Goal: Task Accomplishment & Management: Manage account settings

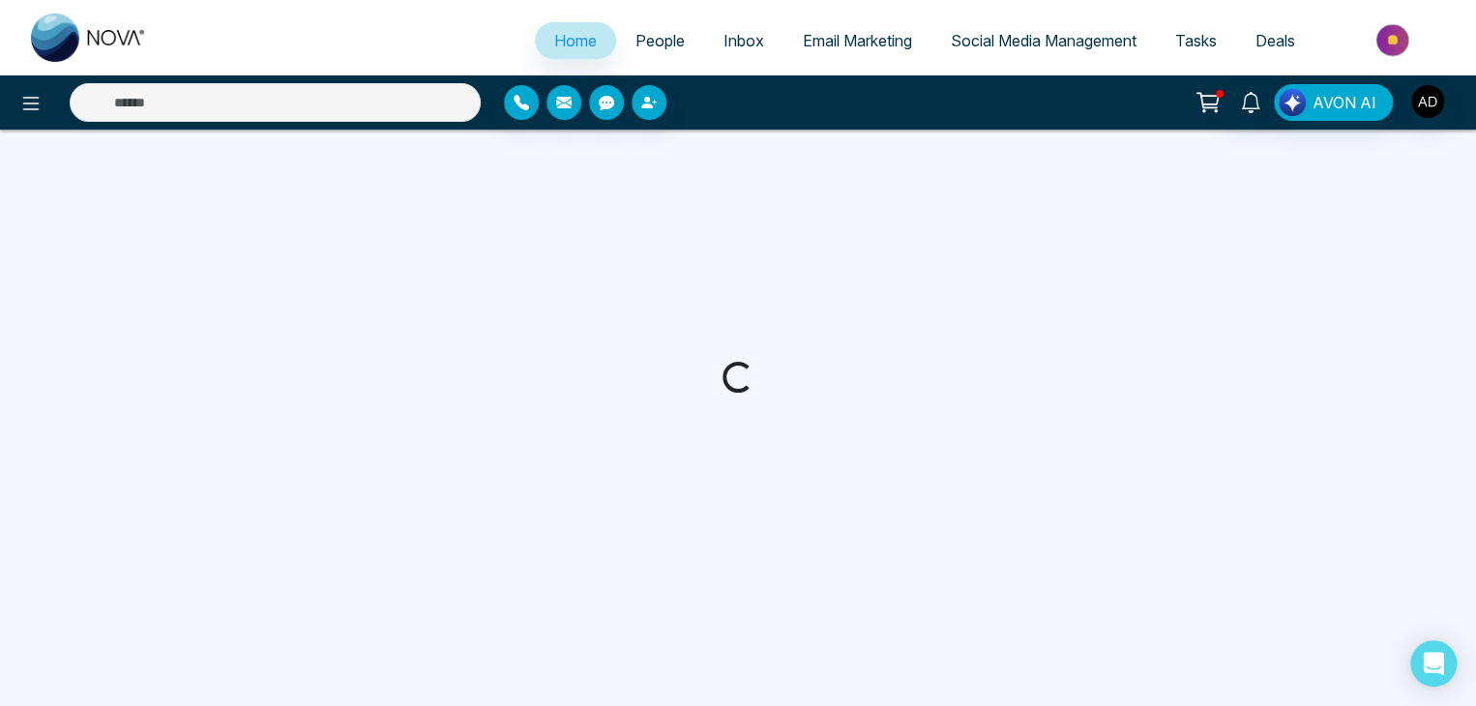
select select "*"
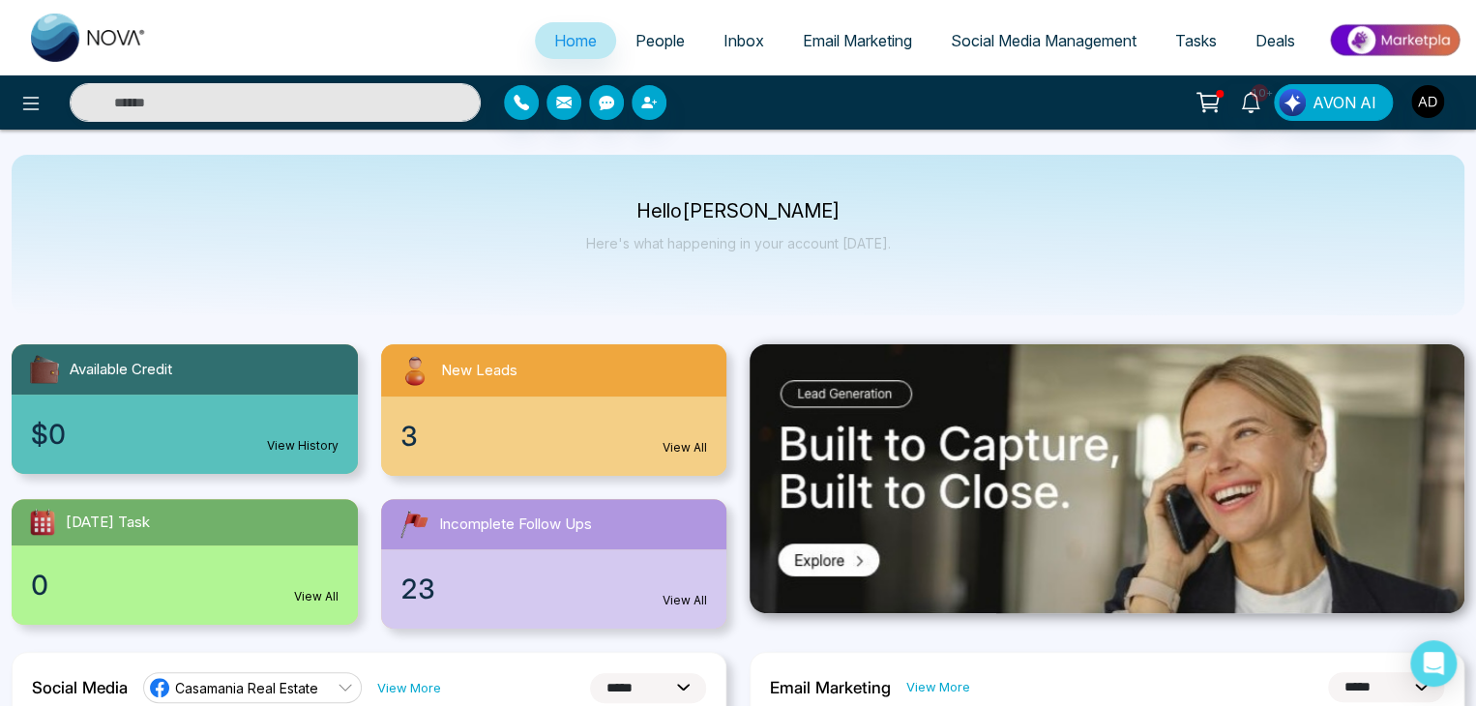
click at [658, 44] on span "People" at bounding box center [659, 40] width 49 height 19
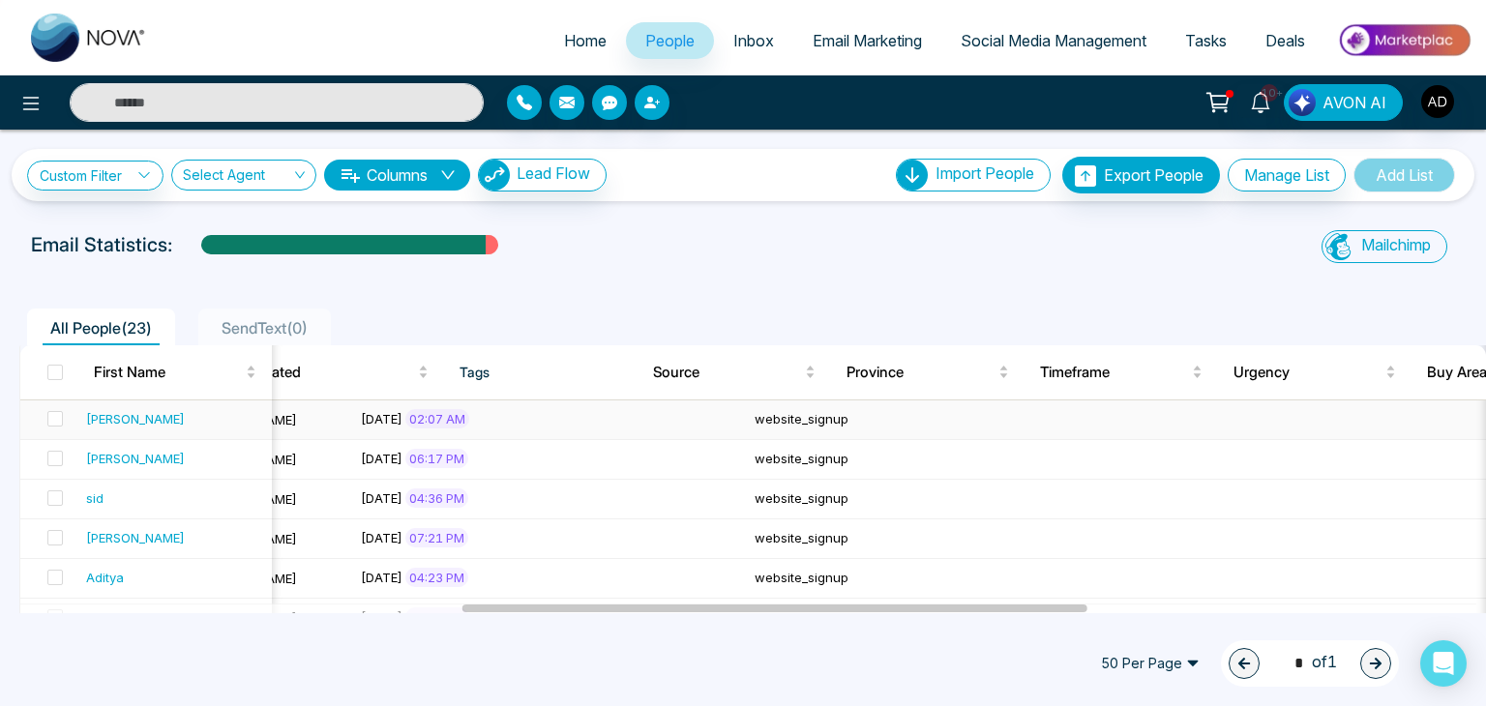
scroll to position [0, 1035]
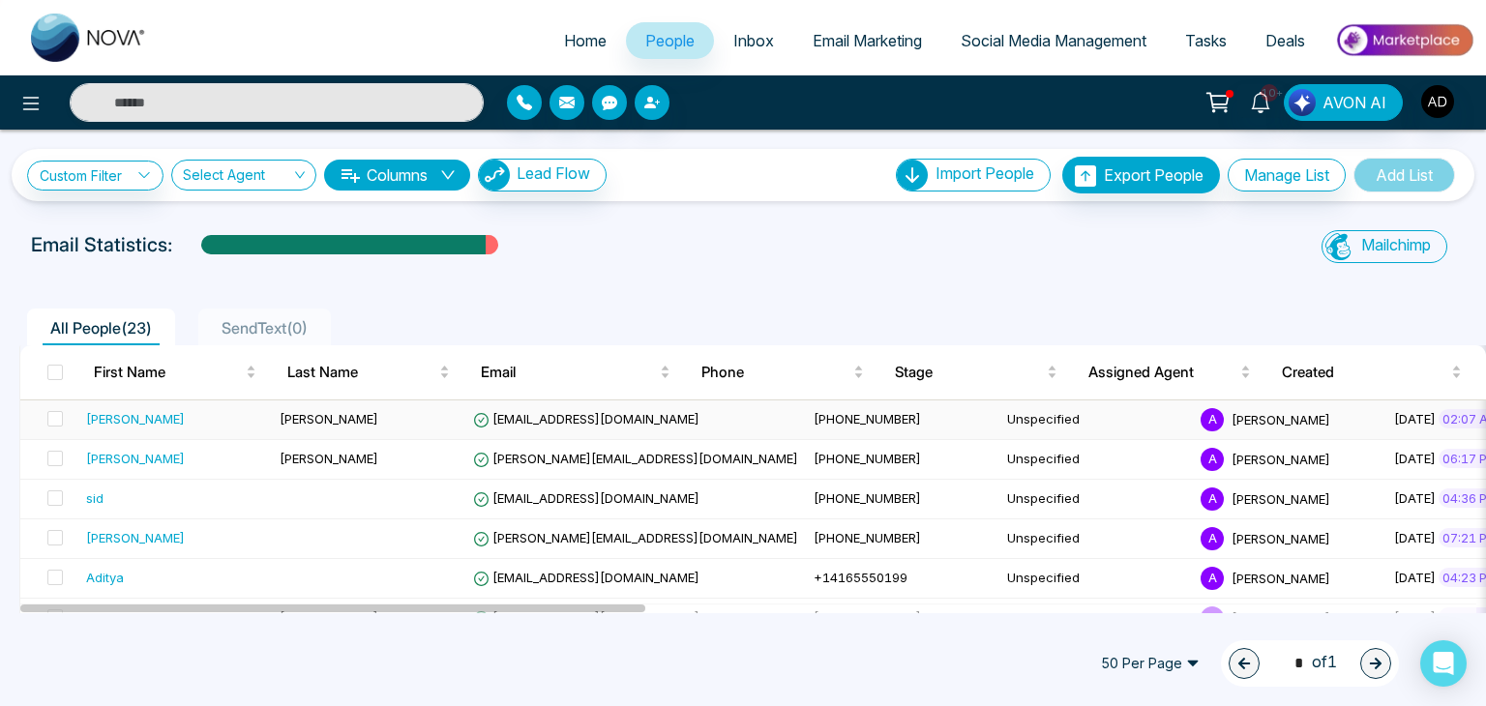
click at [569, 413] on span "[EMAIL_ADDRESS][DOMAIN_NAME]" at bounding box center [586, 418] width 226 height 15
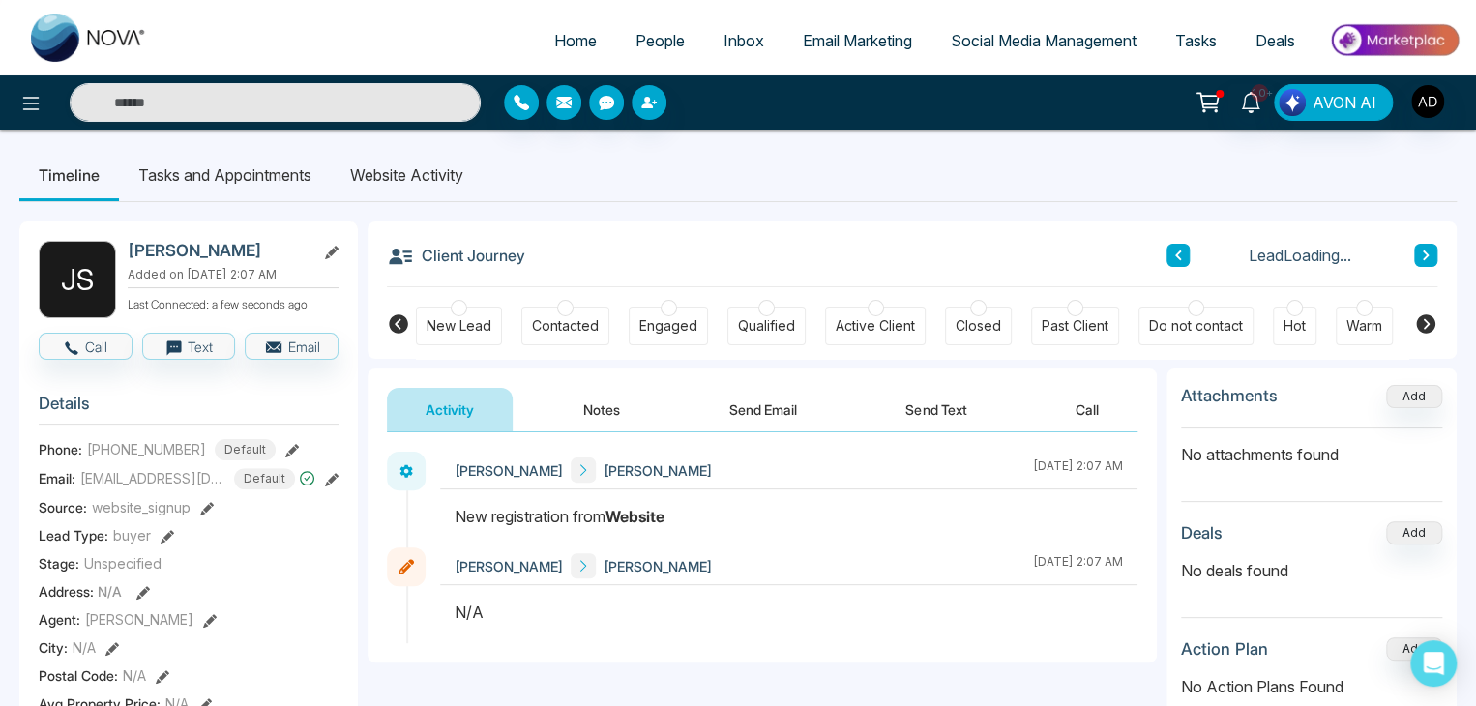
click at [477, 511] on div "New registration from Website" at bounding box center [789, 516] width 668 height 23
click at [466, 613] on div "N/A" at bounding box center [789, 612] width 668 height 23
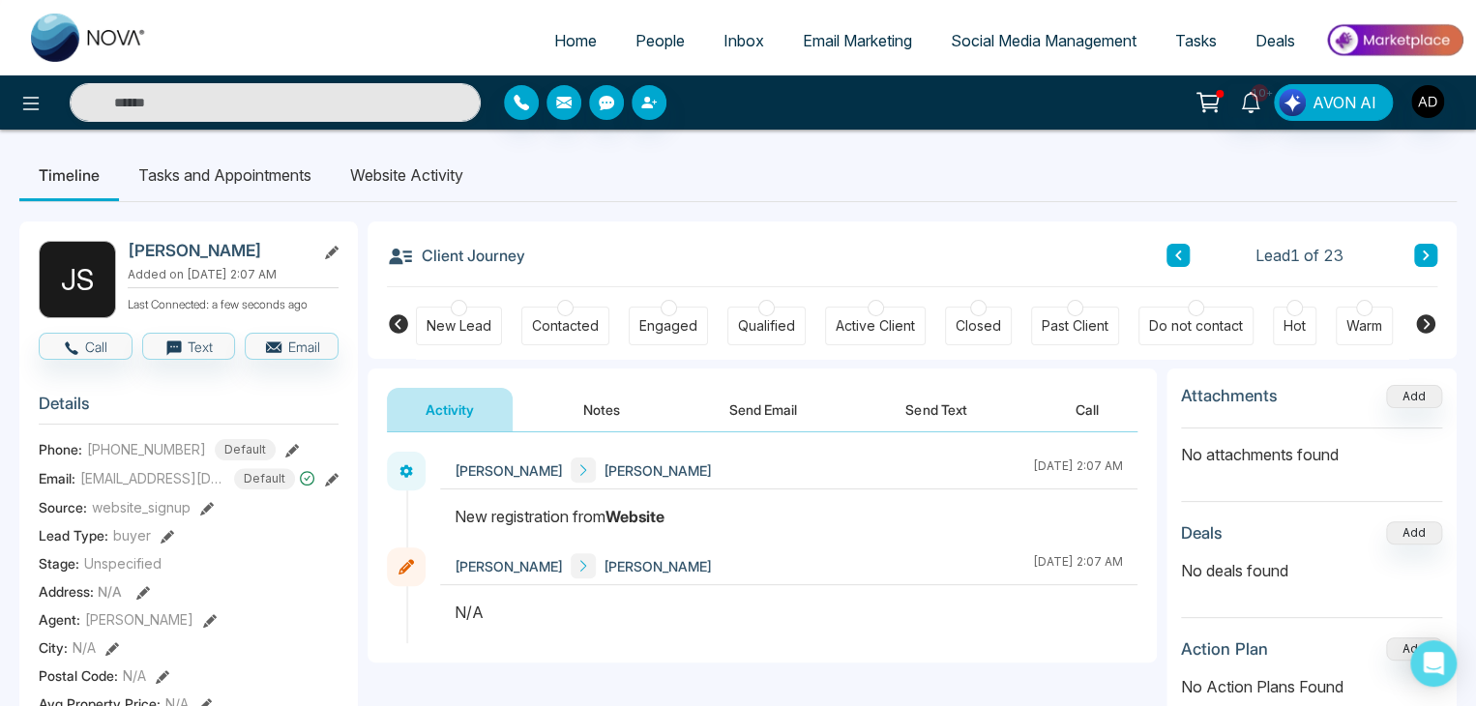
click at [466, 613] on div "N/A" at bounding box center [789, 612] width 668 height 23
click at [444, 183] on li "Website Activity" at bounding box center [407, 175] width 152 height 52
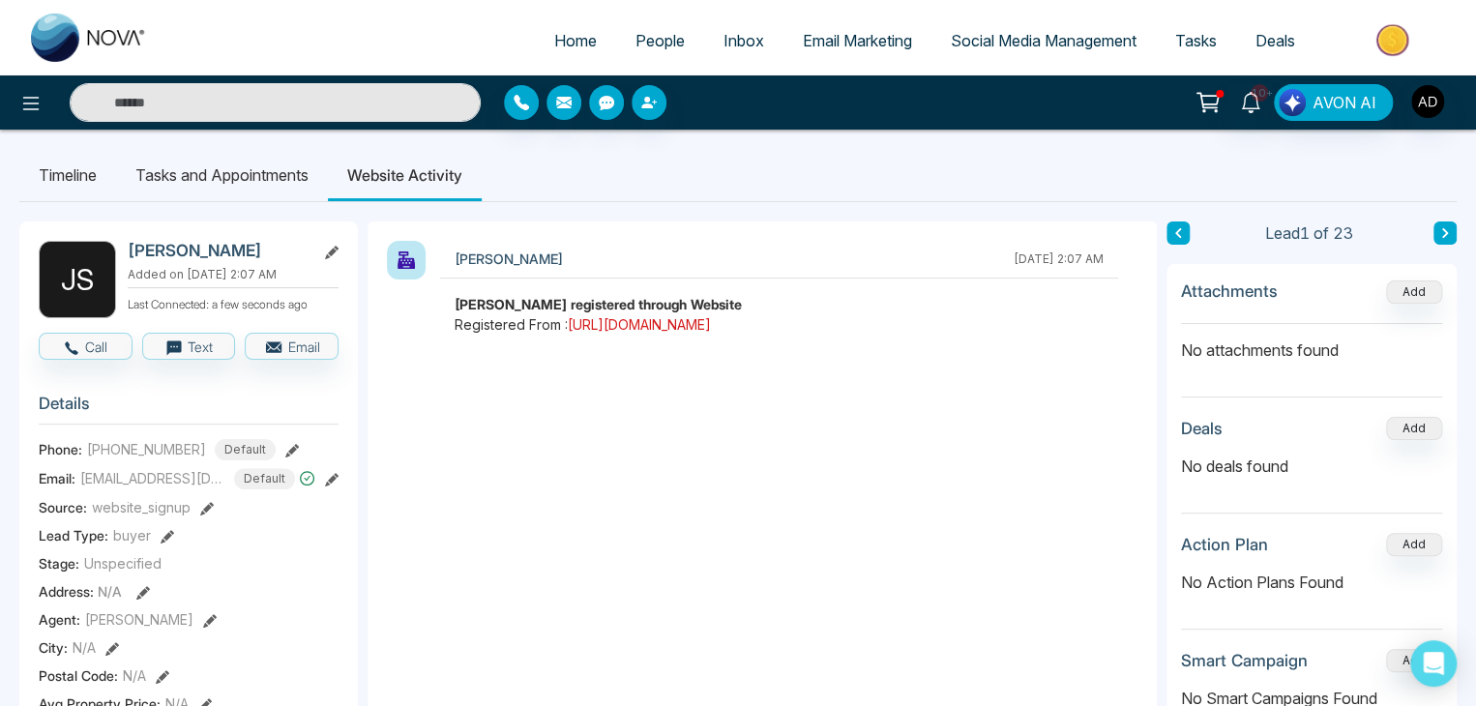
click at [711, 321] on link "[URL][DOMAIN_NAME]" at bounding box center [639, 324] width 143 height 16
click at [1437, 298] on button "Add" at bounding box center [1414, 291] width 56 height 23
click at [1432, 429] on button "Add" at bounding box center [1414, 428] width 56 height 23
click at [457, 265] on div "[PERSON_NAME]" at bounding box center [509, 259] width 108 height 25
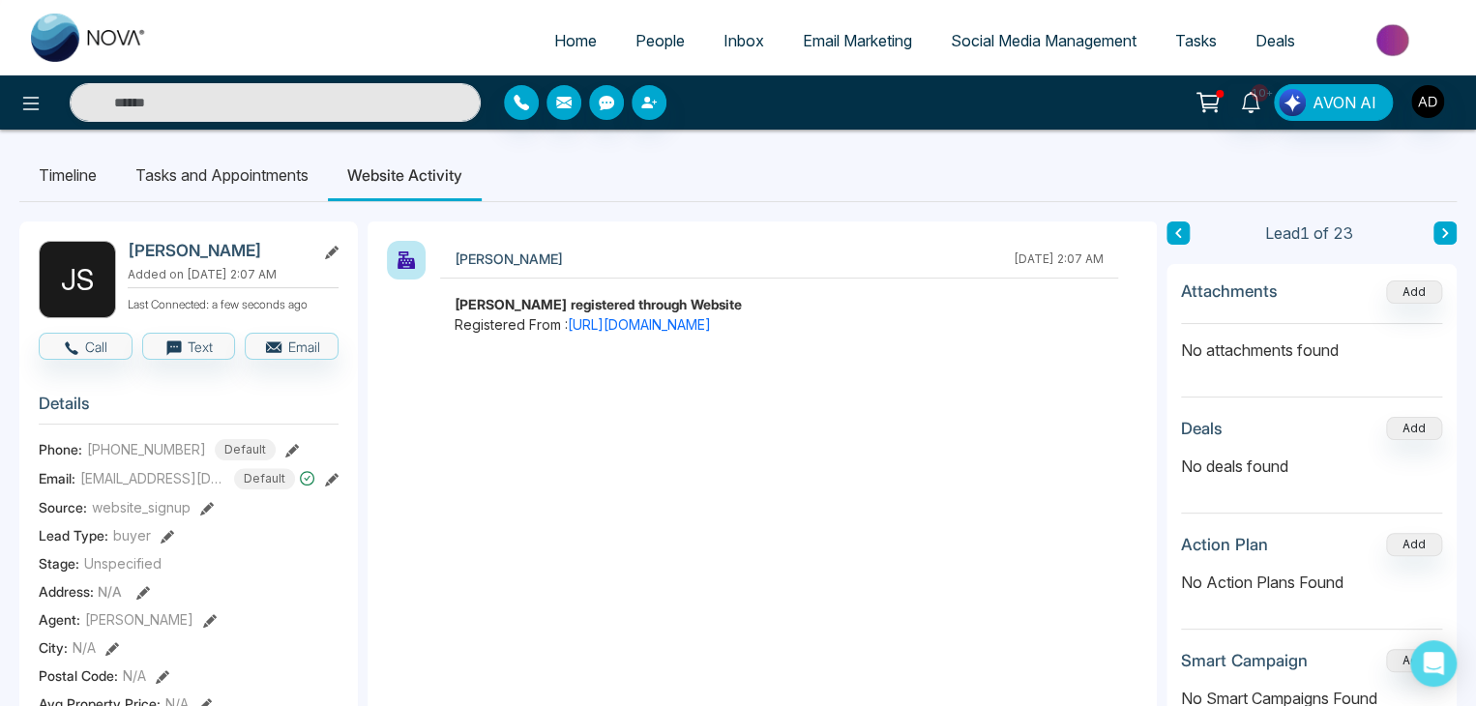
click at [103, 162] on li "Timeline" at bounding box center [67, 175] width 97 height 52
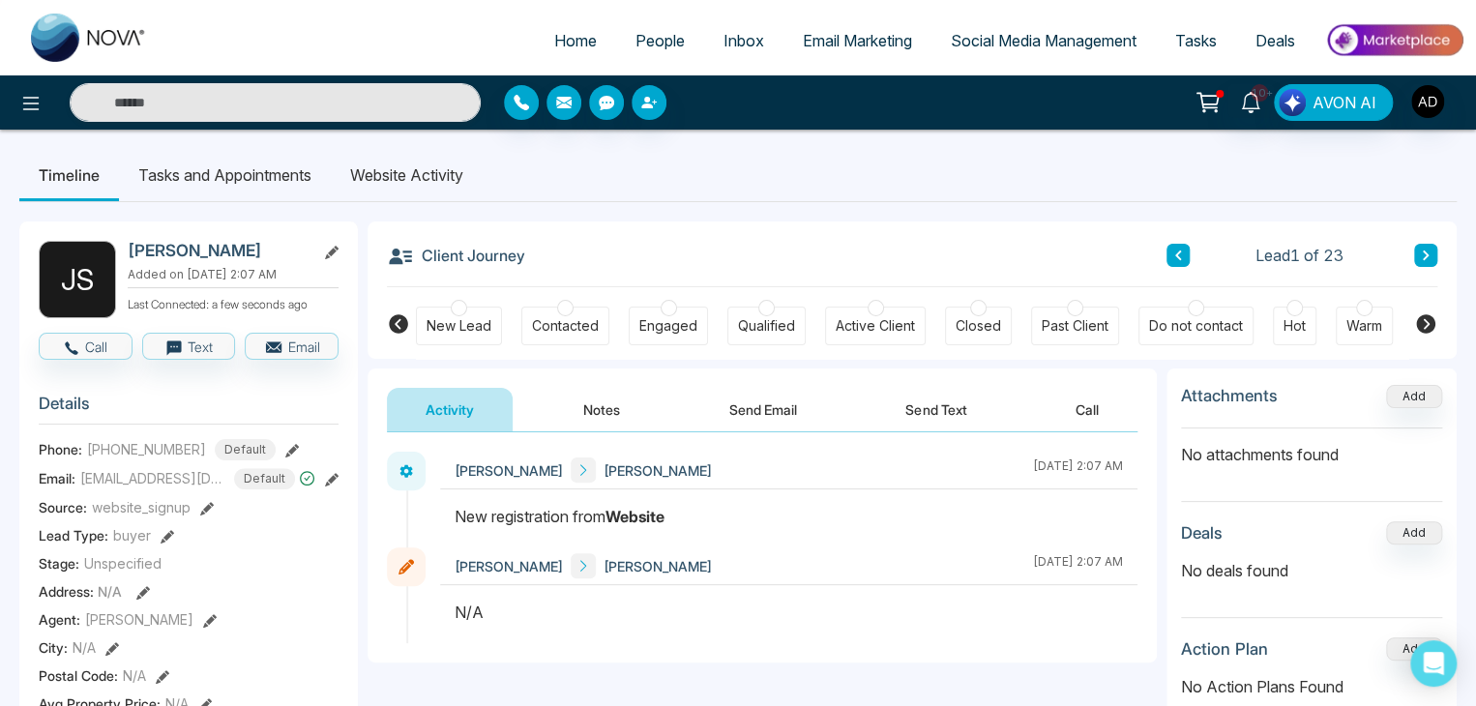
click at [780, 410] on button "Send Email" at bounding box center [763, 410] width 145 height 44
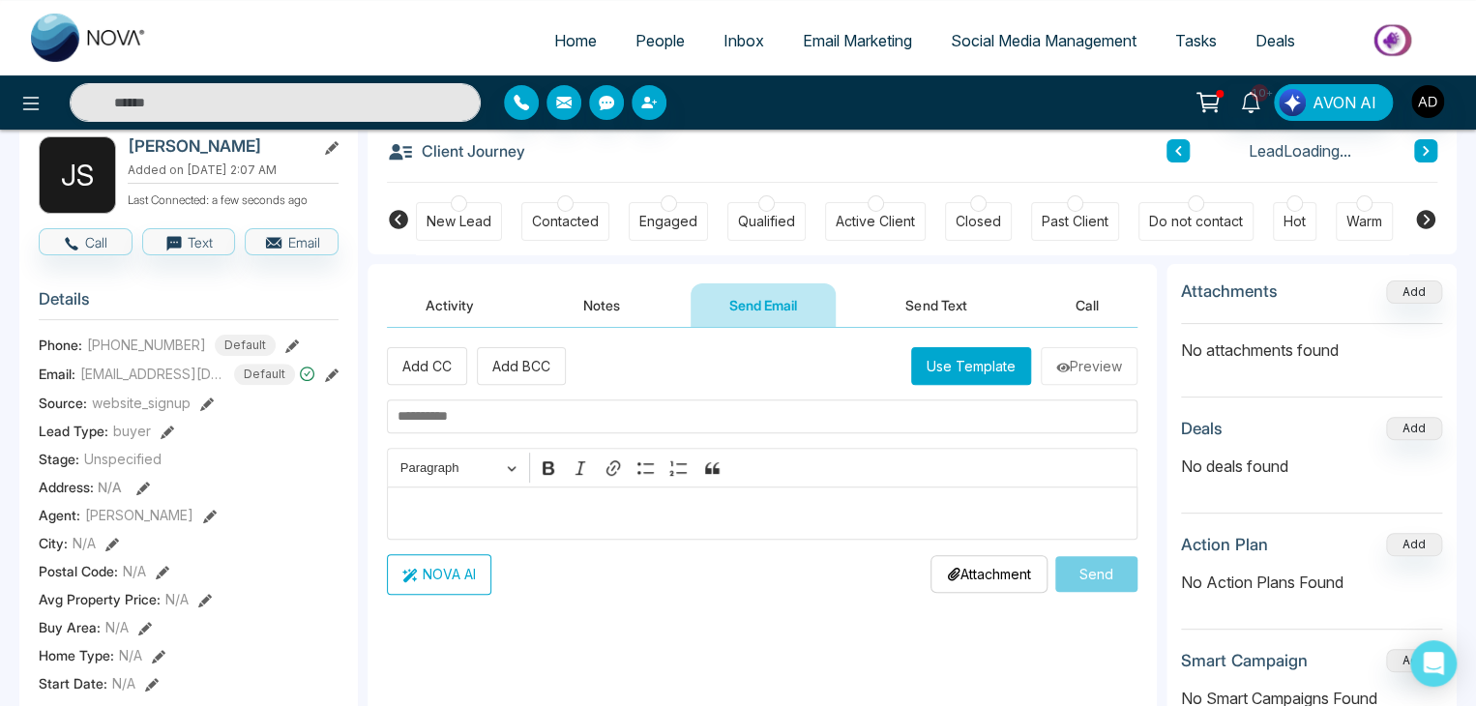
scroll to position [110, 0]
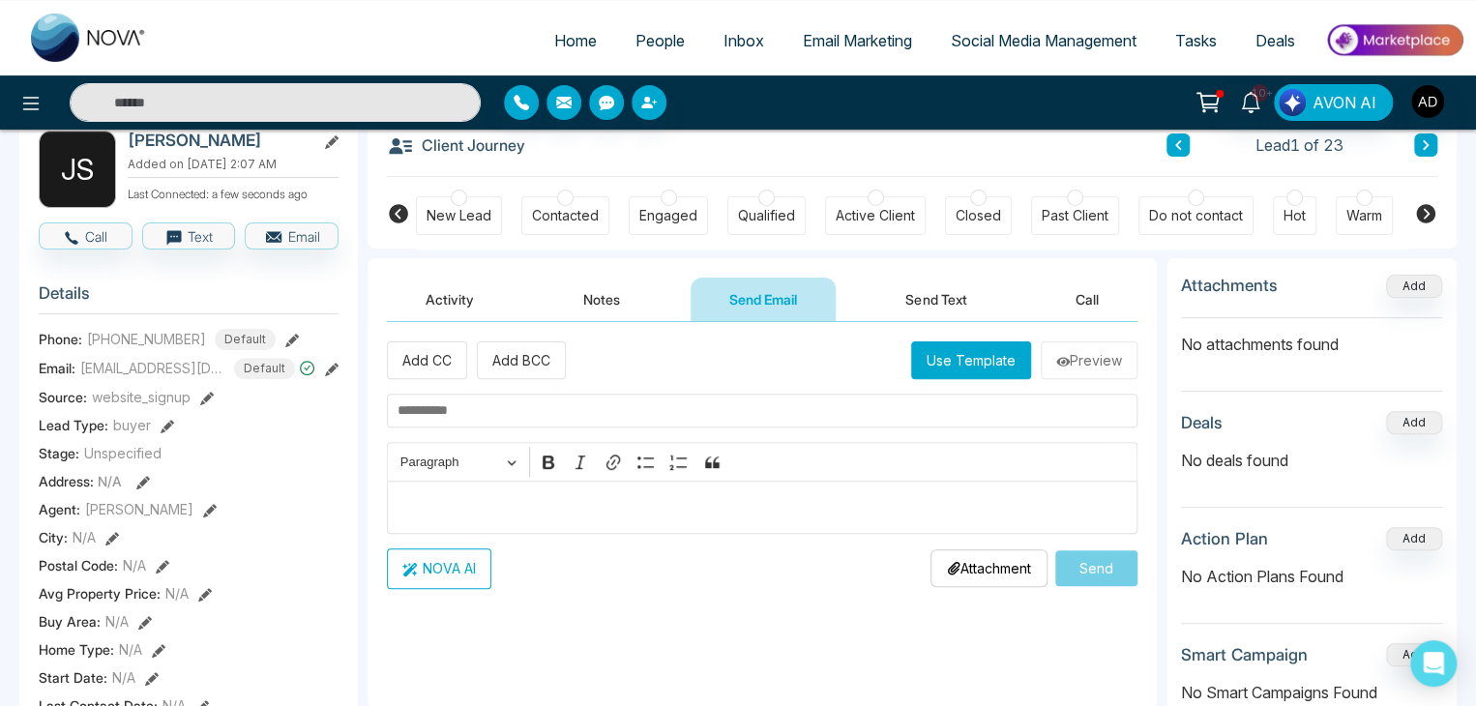
click at [963, 301] on button "Send Text" at bounding box center [936, 300] width 138 height 44
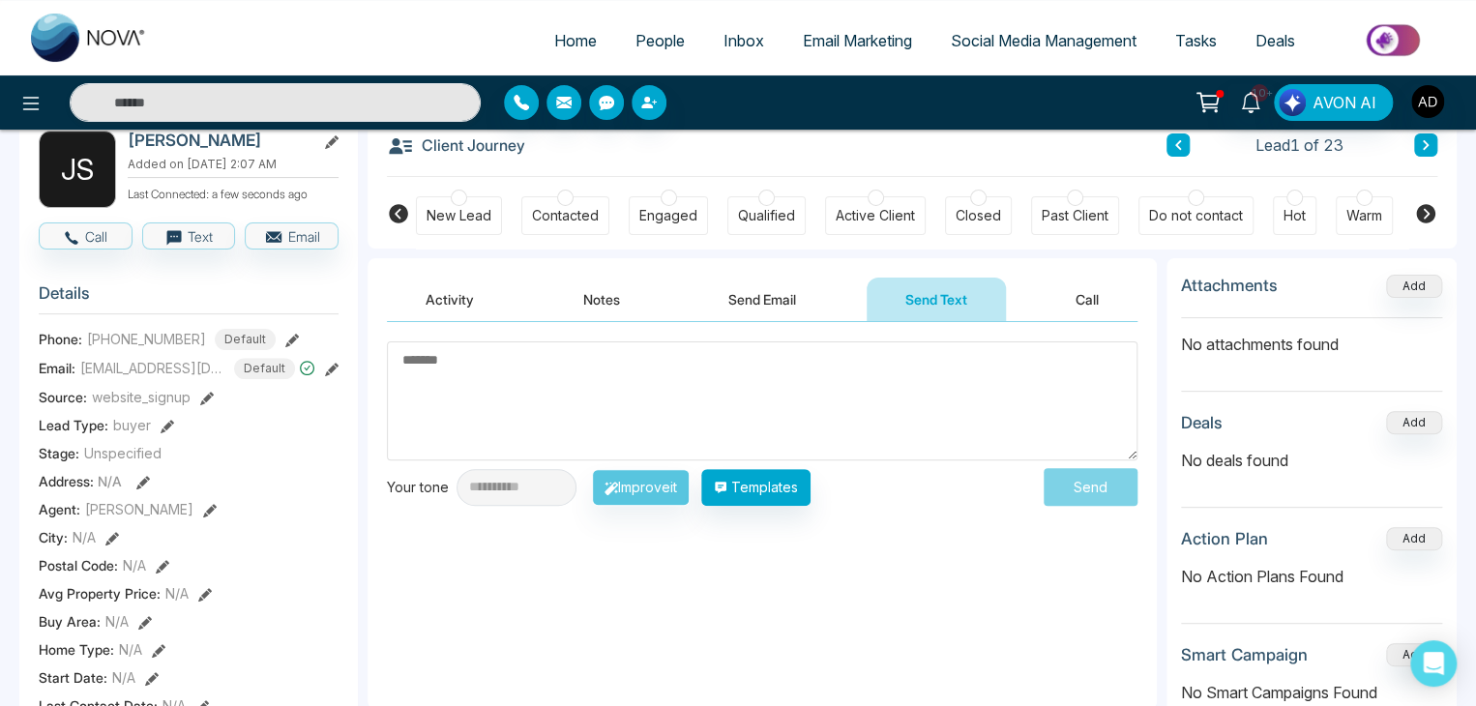
click at [594, 297] on button "Notes" at bounding box center [602, 300] width 114 height 44
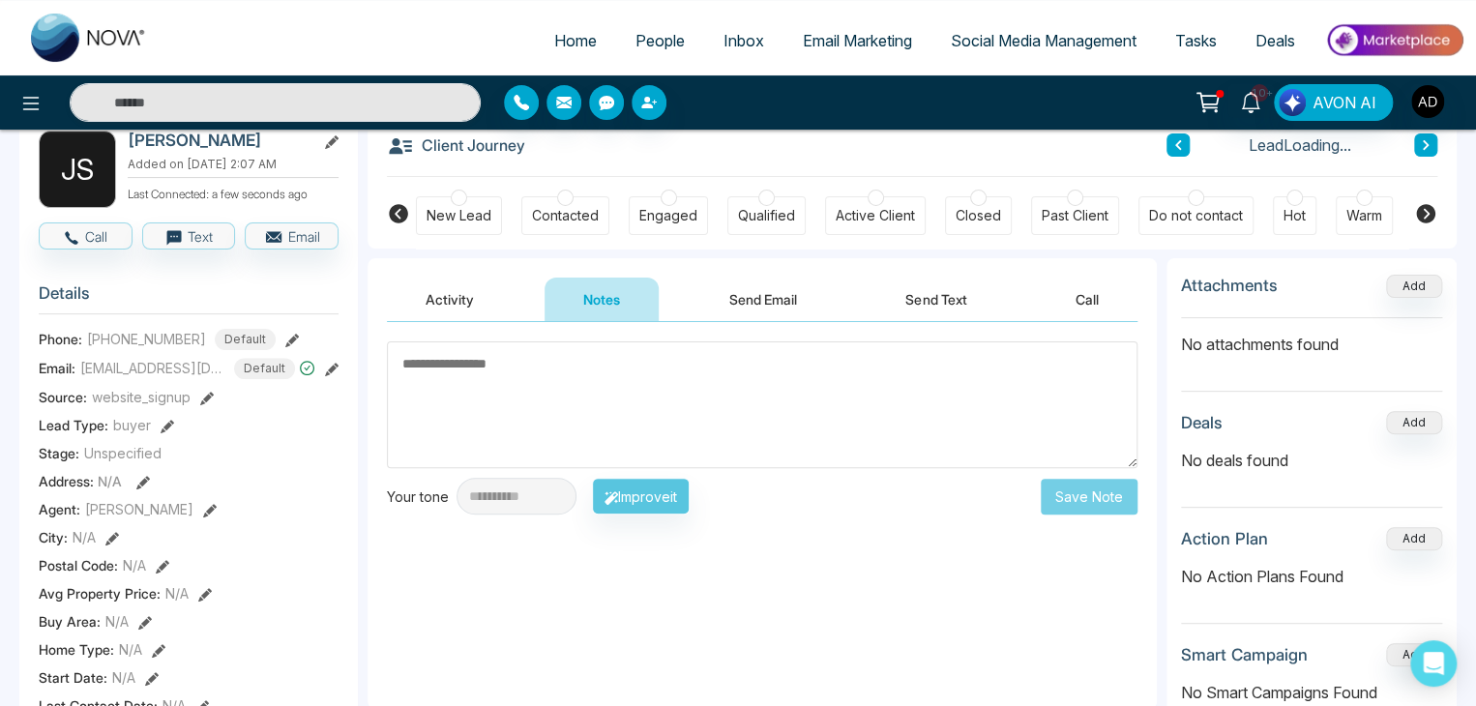
click at [640, 421] on textarea at bounding box center [762, 404] width 751 height 127
type textarea "*"
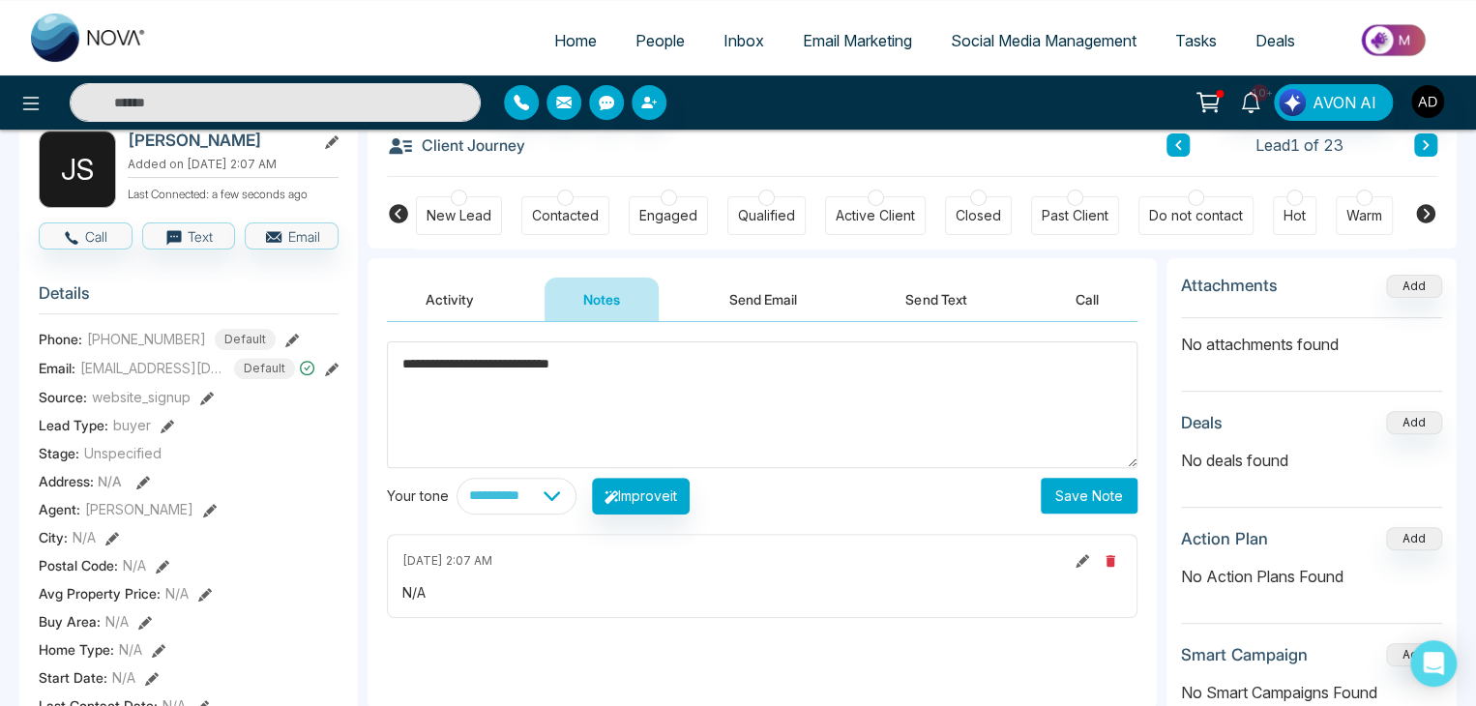
type textarea "**********"
click at [1130, 488] on button "Save Note" at bounding box center [1089, 496] width 97 height 36
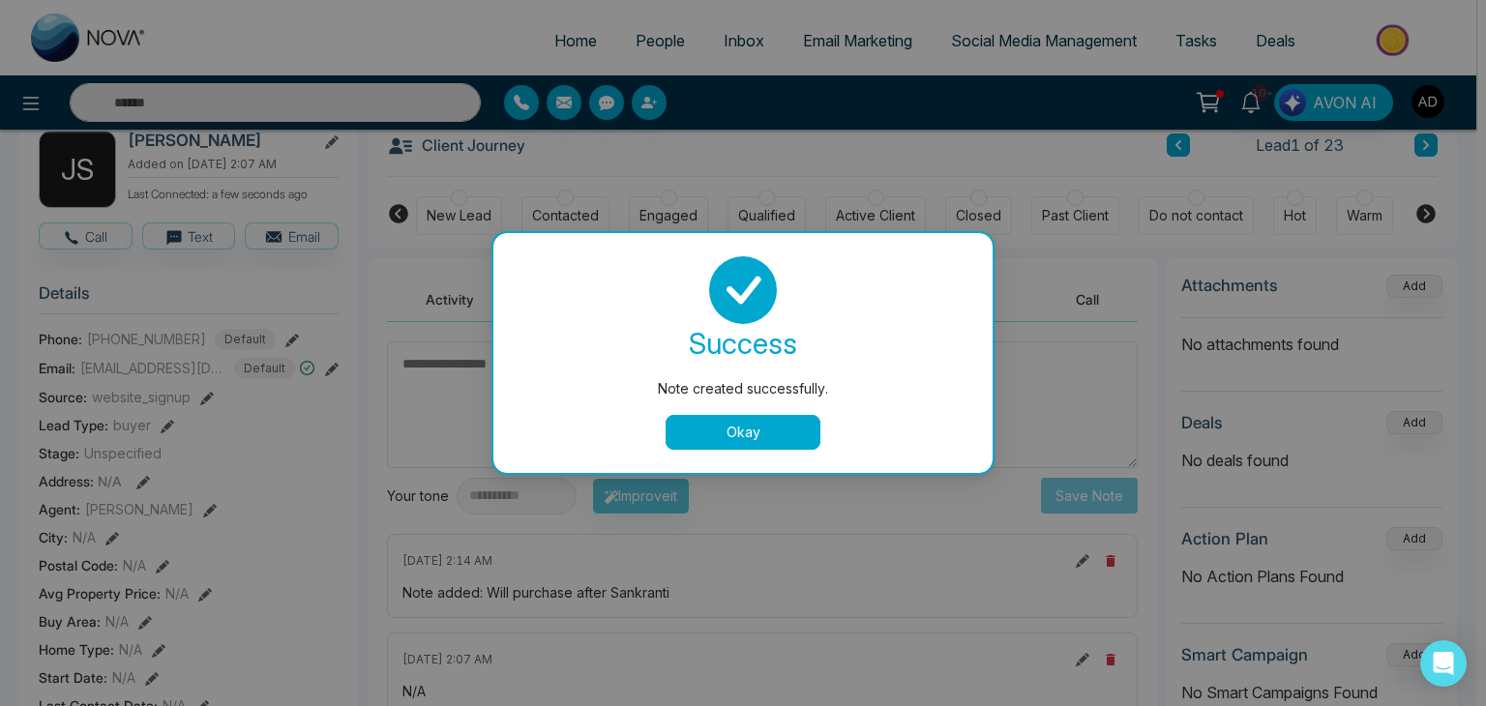
click at [768, 428] on button "Okay" at bounding box center [742, 432] width 155 height 35
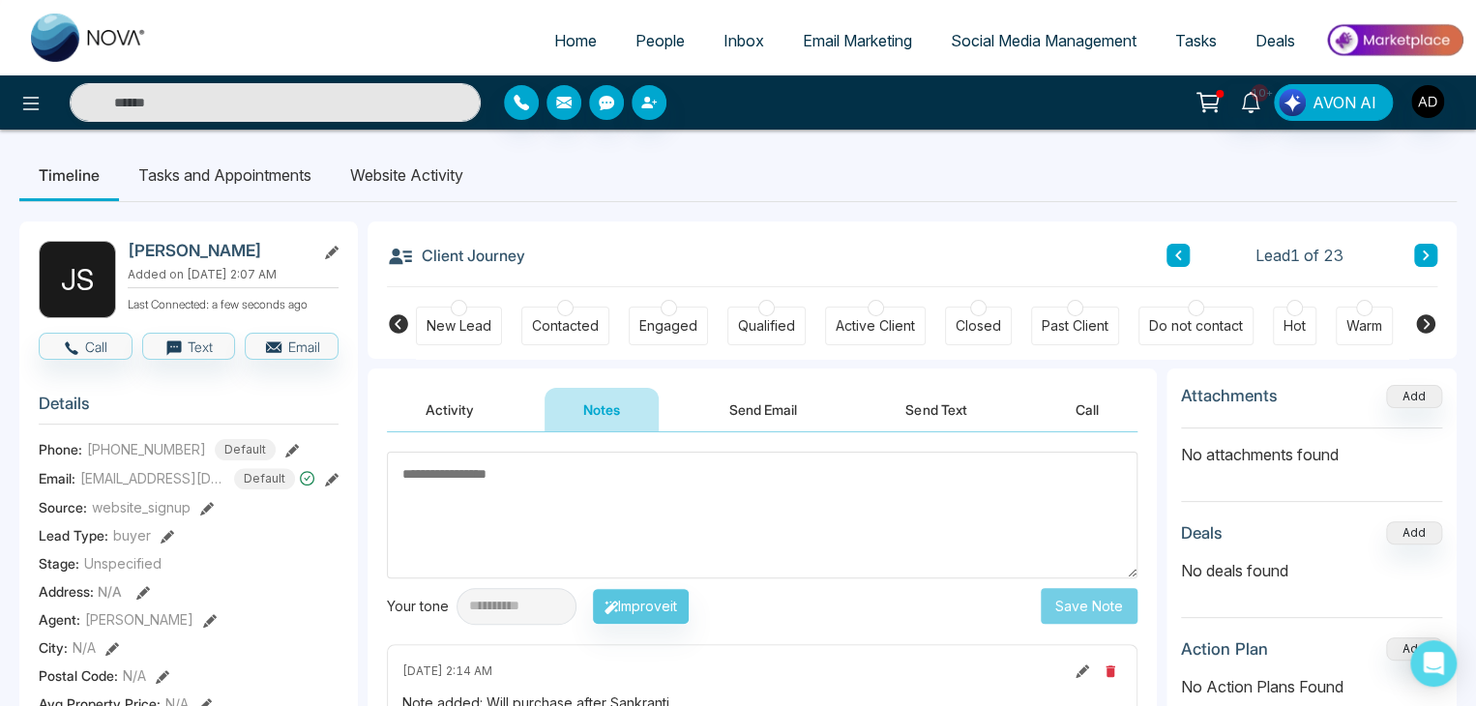
click at [249, 167] on li "Tasks and Appointments" at bounding box center [225, 175] width 212 height 52
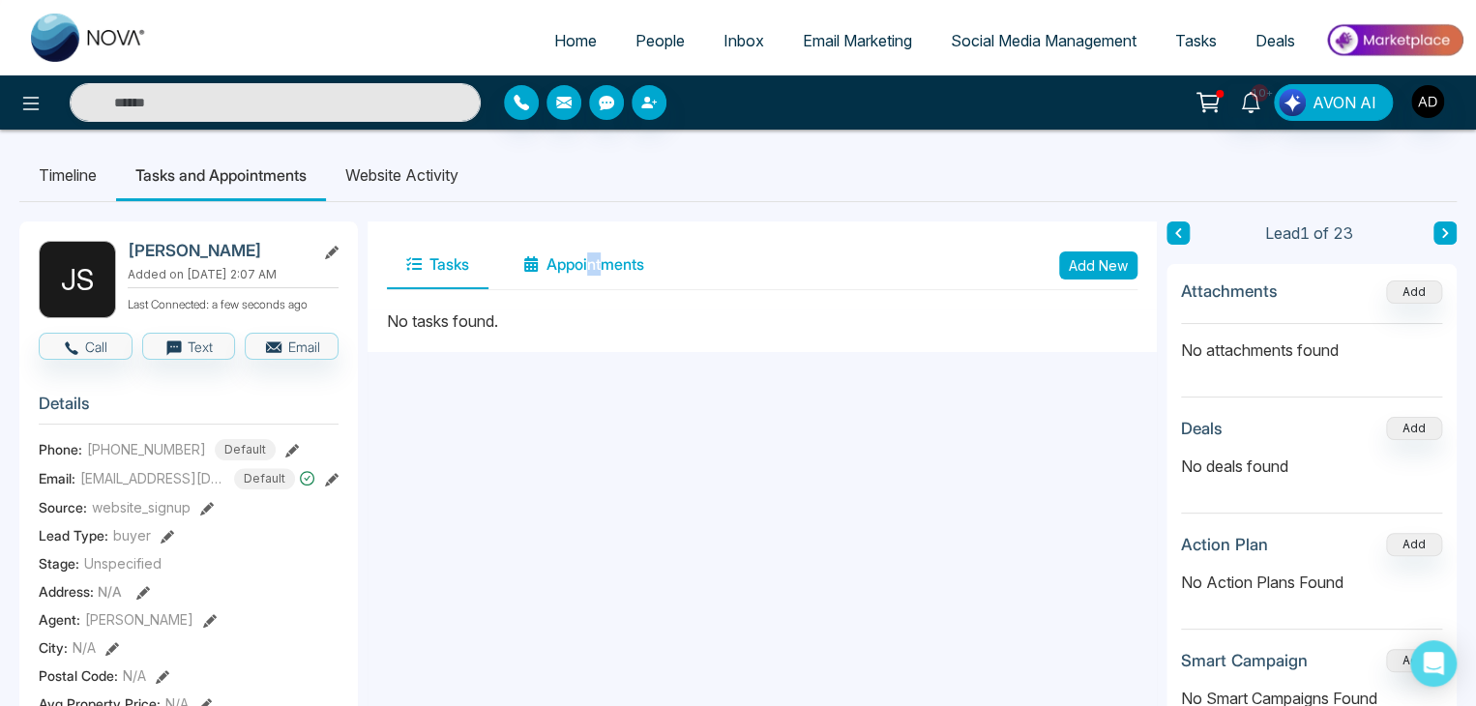
drag, startPoint x: 592, startPoint y: 288, endPoint x: 601, endPoint y: 280, distance: 11.6
click at [601, 280] on div "Tasks Appointments Add New" at bounding box center [762, 265] width 751 height 49
click at [601, 280] on button "Appointments" at bounding box center [584, 265] width 160 height 48
click at [465, 267] on button "Tasks" at bounding box center [438, 265] width 102 height 48
click at [54, 179] on li "Timeline" at bounding box center [67, 175] width 97 height 52
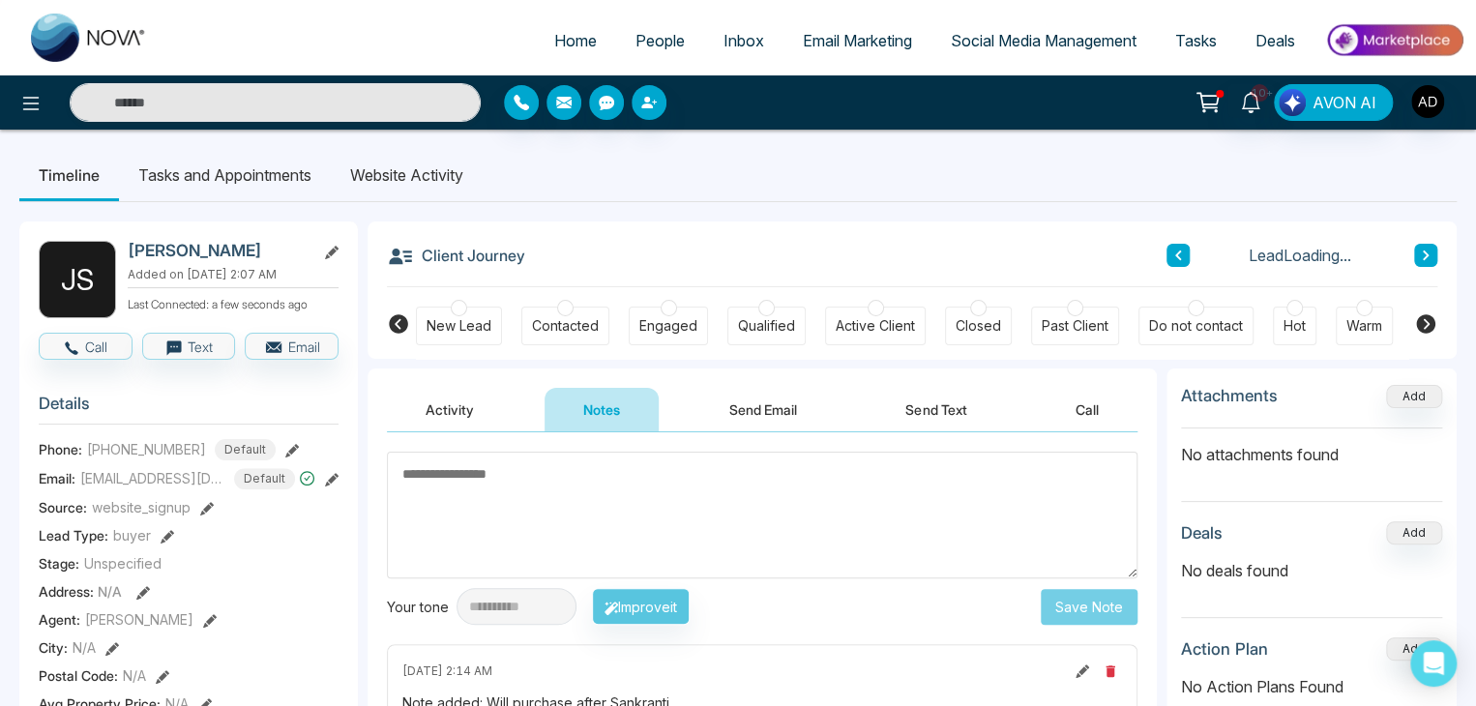
click at [1112, 158] on ul "Timeline Tasks and Appointments Website Activity" at bounding box center [737, 175] width 1437 height 52
